Goal: Find specific page/section: Find specific page/section

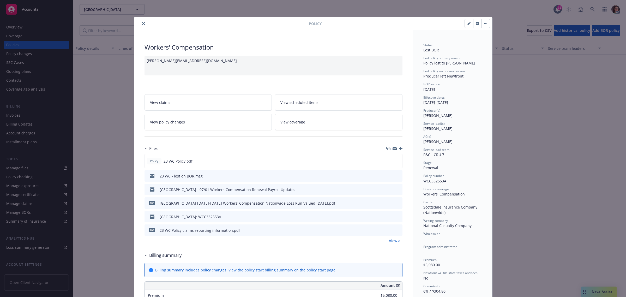
click at [142, 24] on icon "close" at bounding box center [143, 23] width 3 height 3
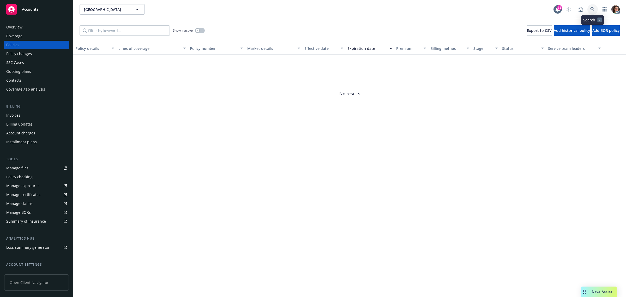
click at [591, 10] on icon at bounding box center [592, 9] width 4 height 4
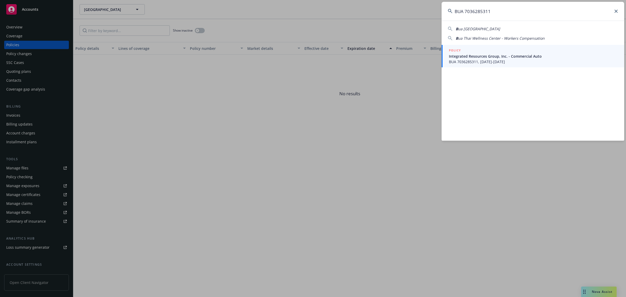
type input "BUA 7036285311"
click at [493, 57] on span "Integrated Resources Group, Inc. - Commercial Auto" at bounding box center [533, 55] width 169 height 5
